Goal: Information Seeking & Learning: Get advice/opinions

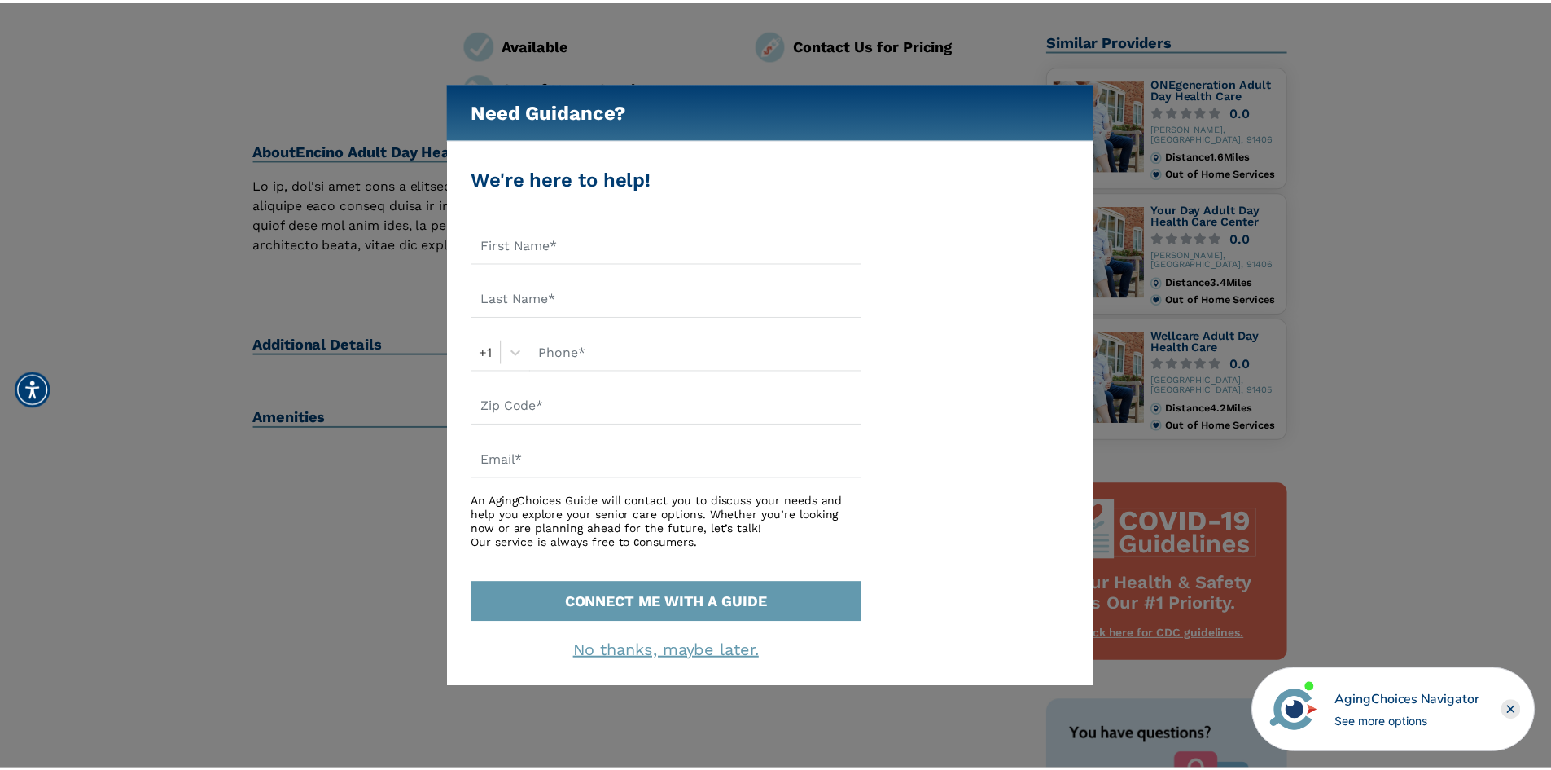
scroll to position [244, 0]
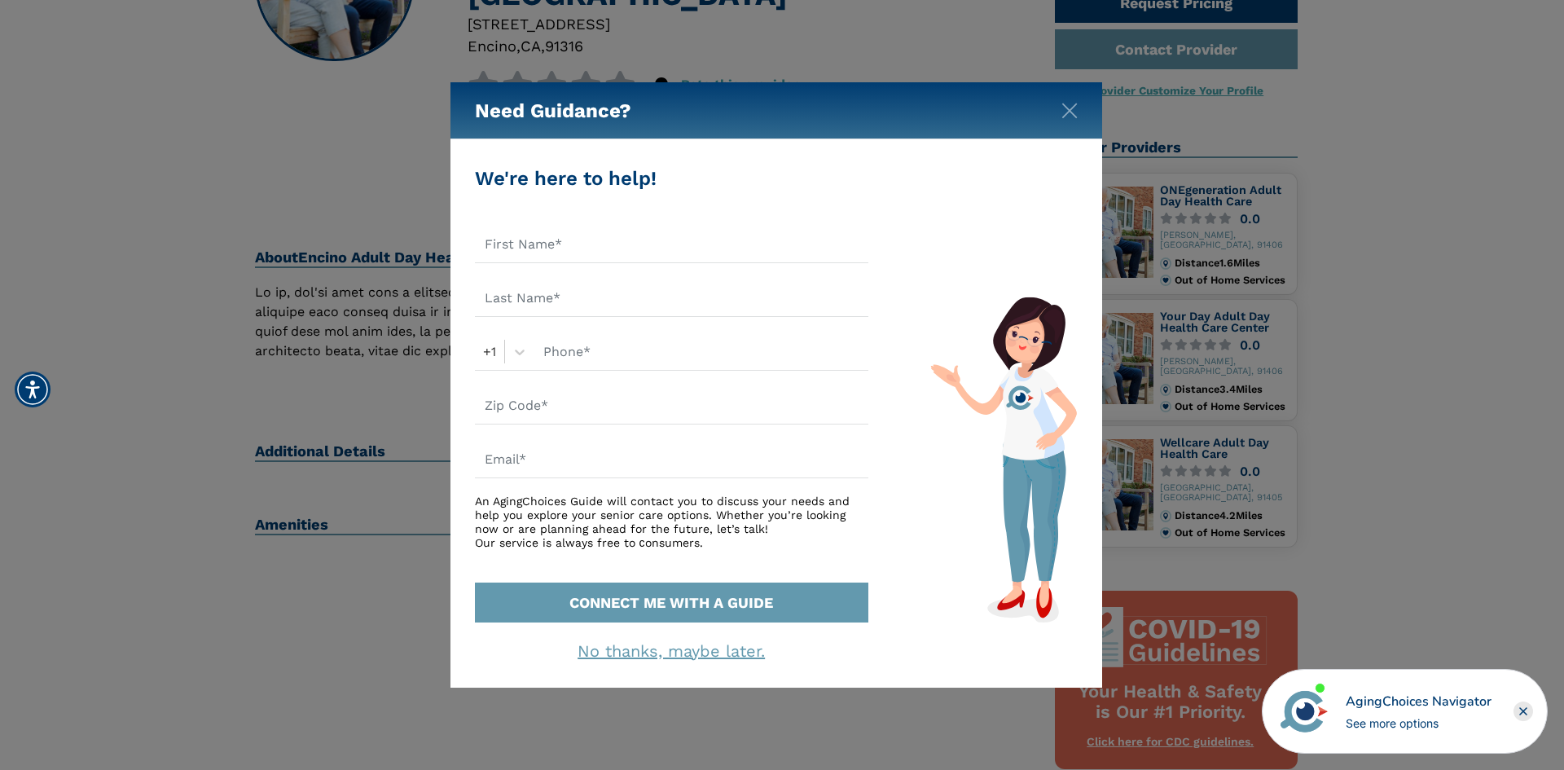
click at [1060, 143] on div "We're here to help! +1 An AgingChoices Guide will contact you to discuss your n…" at bounding box center [775, 412] width 651 height 547
click at [1064, 120] on div "Need Guidance?" at bounding box center [775, 110] width 651 height 57
click at [1085, 129] on div "Need Guidance?" at bounding box center [775, 110] width 651 height 57
click at [1078, 112] on div "Need Guidance?" at bounding box center [775, 110] width 651 height 57
click at [1068, 112] on img "Close" at bounding box center [1069, 111] width 16 height 16
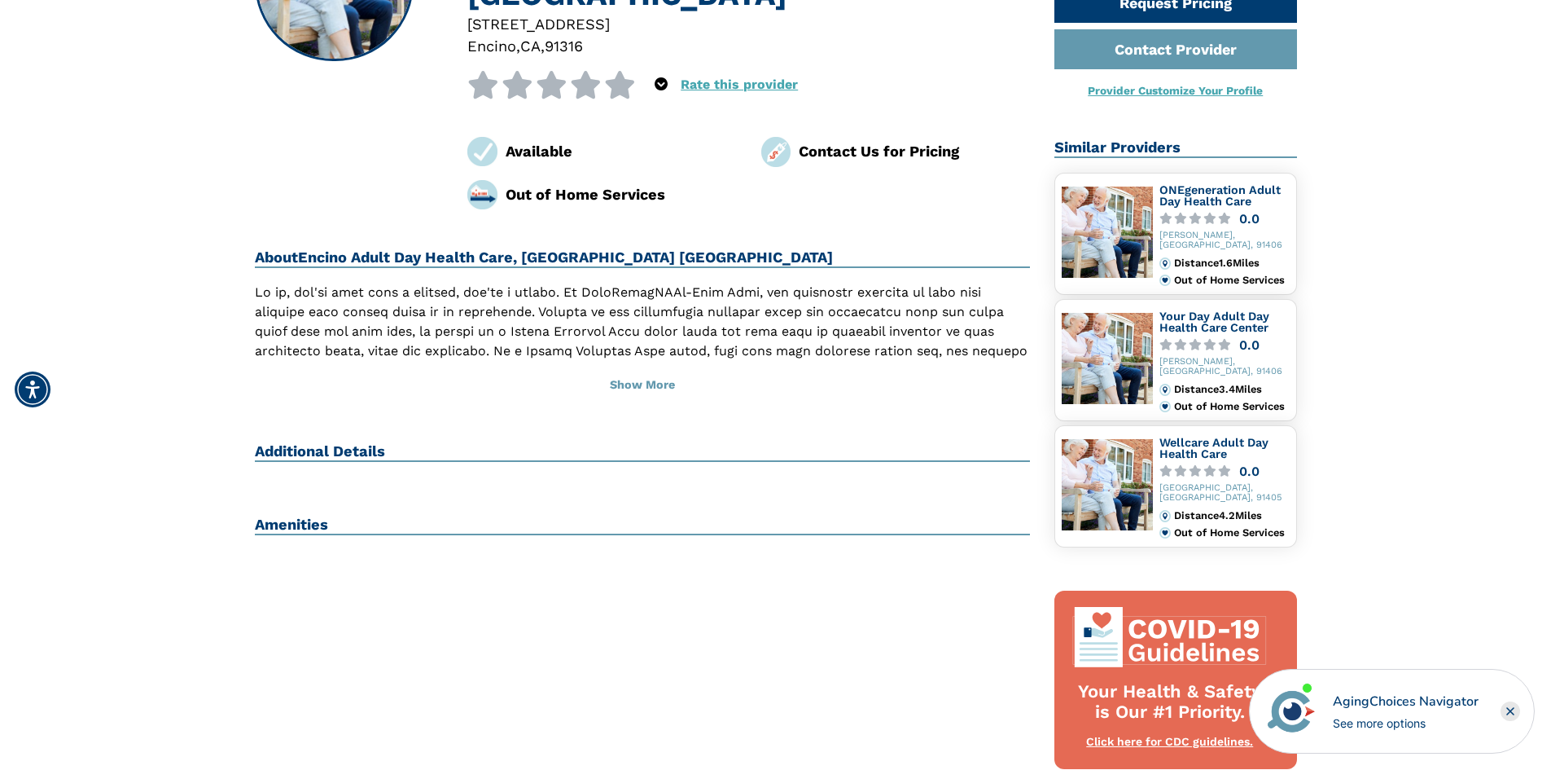
scroll to position [163, 0]
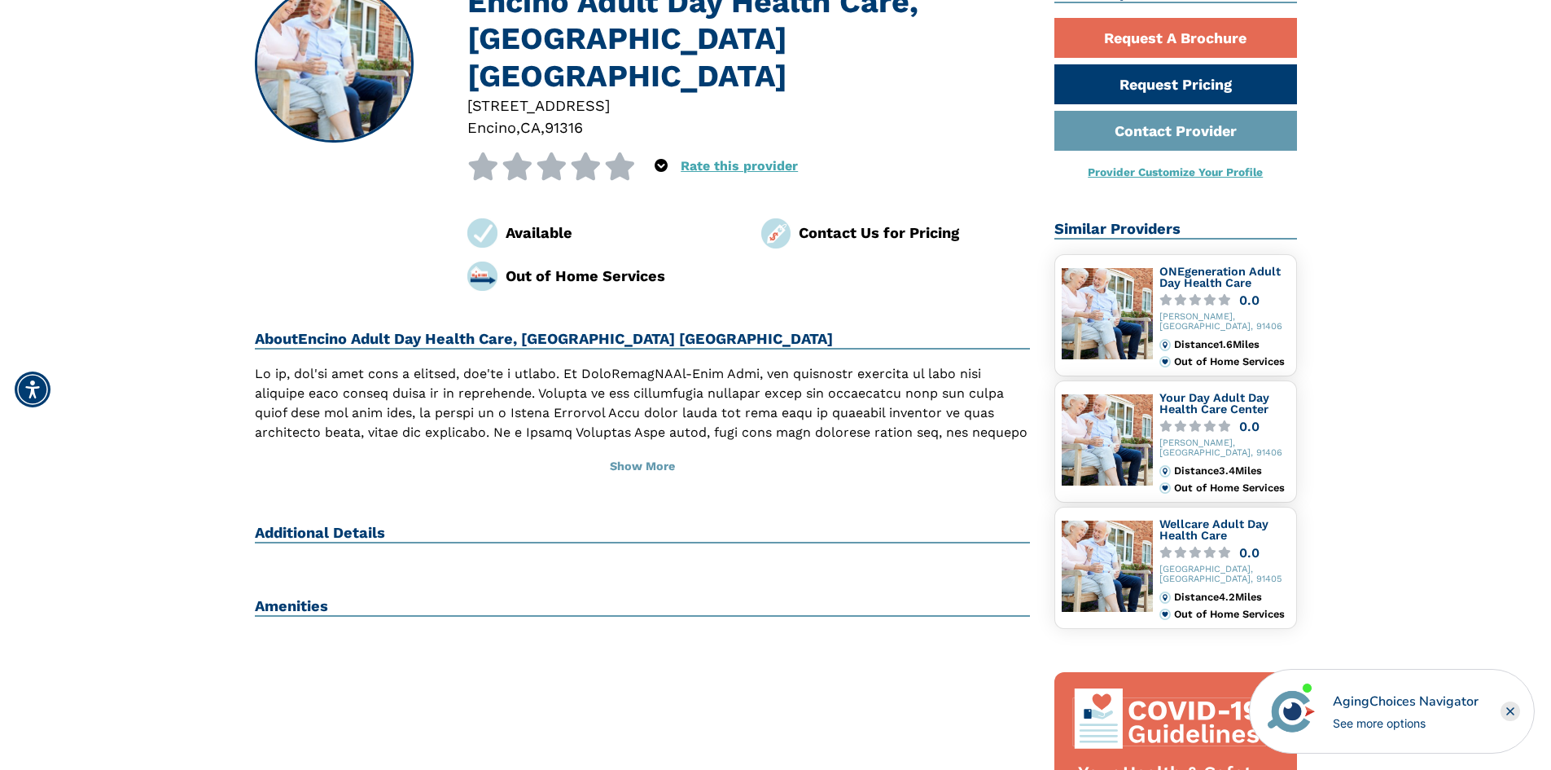
click at [622, 152] on icon at bounding box center [620, 166] width 32 height 28
